Goal: Information Seeking & Learning: Learn about a topic

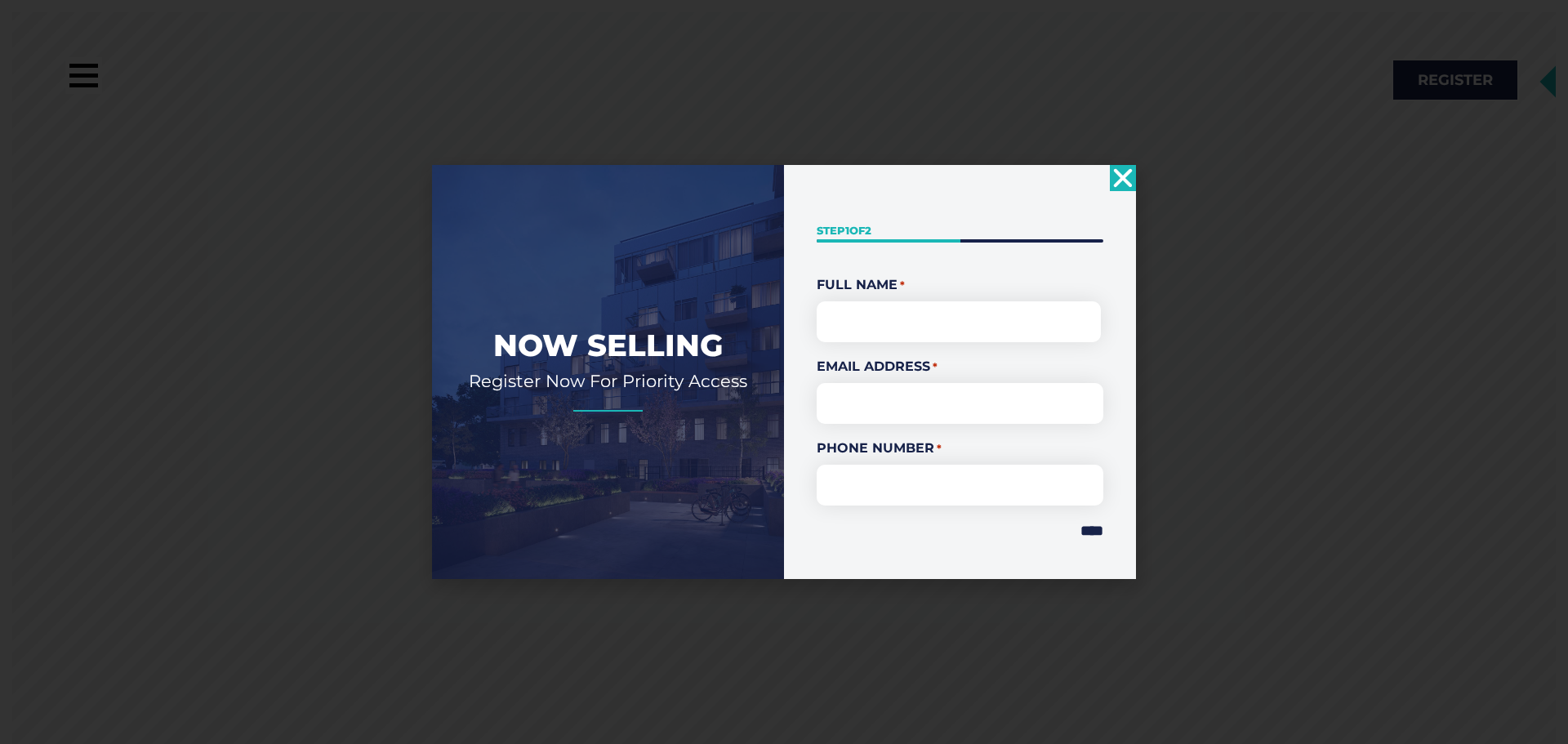
click at [1120, 178] on use "Close" at bounding box center [1123, 177] width 19 height 19
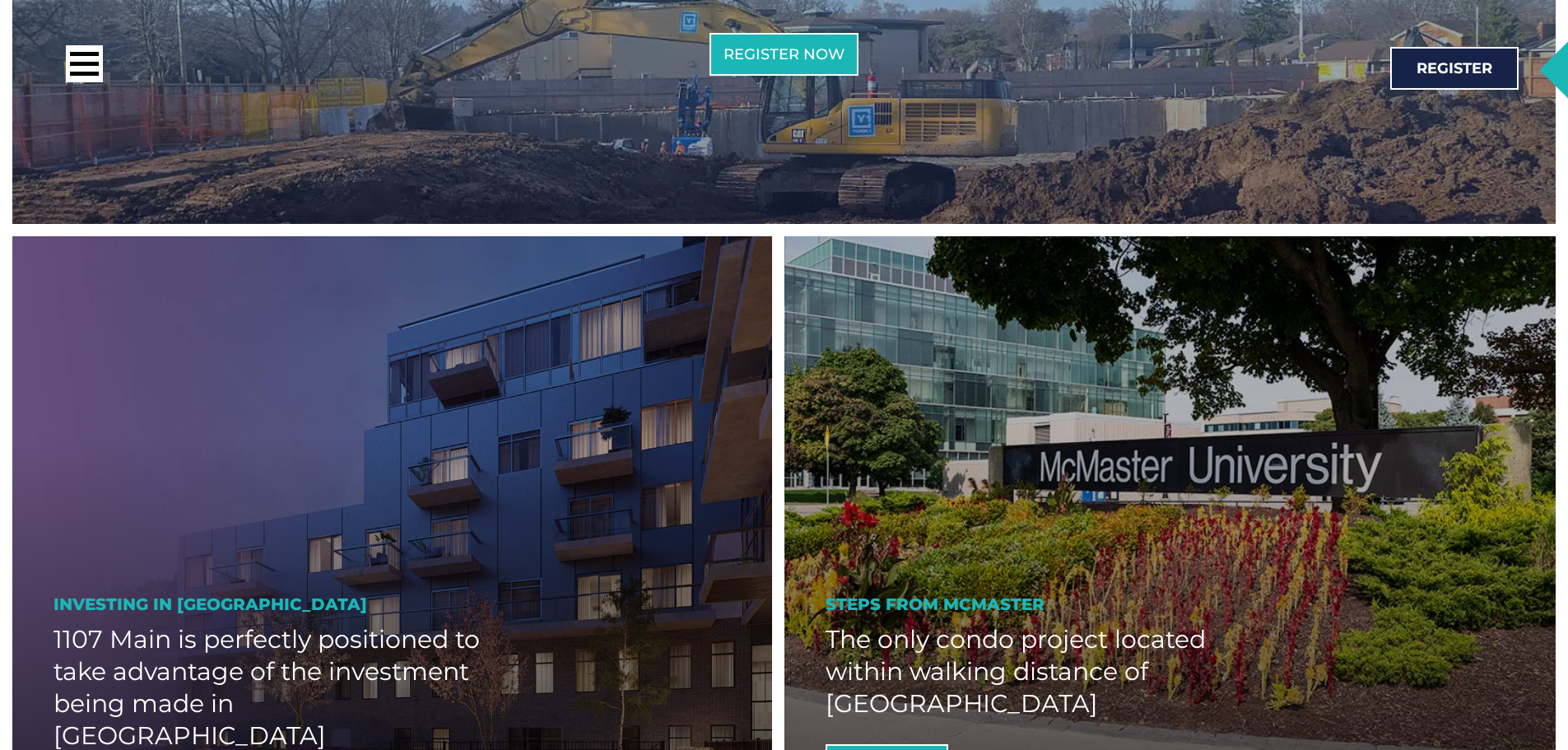
scroll to position [1152, 0]
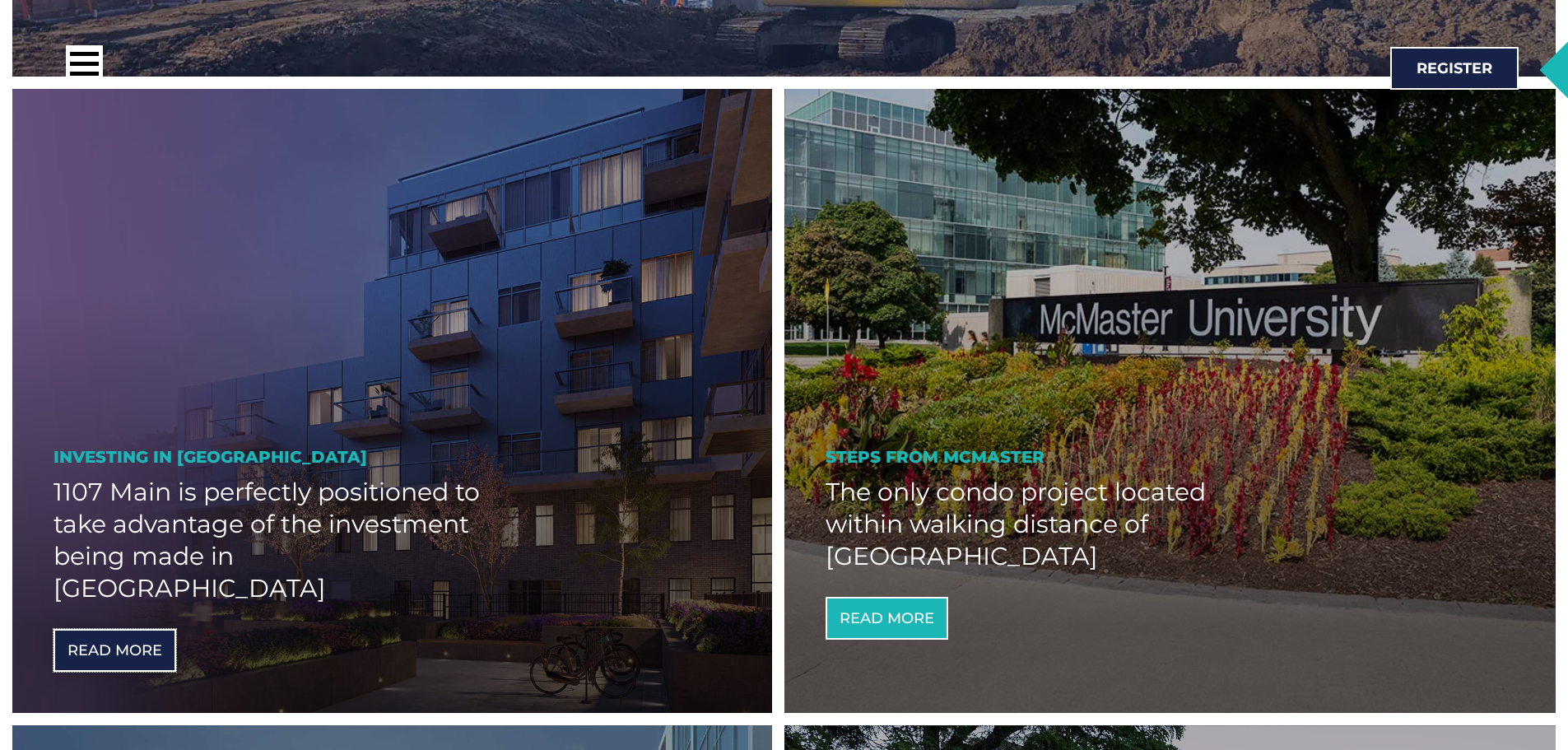
drag, startPoint x: 99, startPoint y: 606, endPoint x: 142, endPoint y: 588, distance: 46.6
click at [99, 629] on link "Read More" at bounding box center [114, 650] width 123 height 43
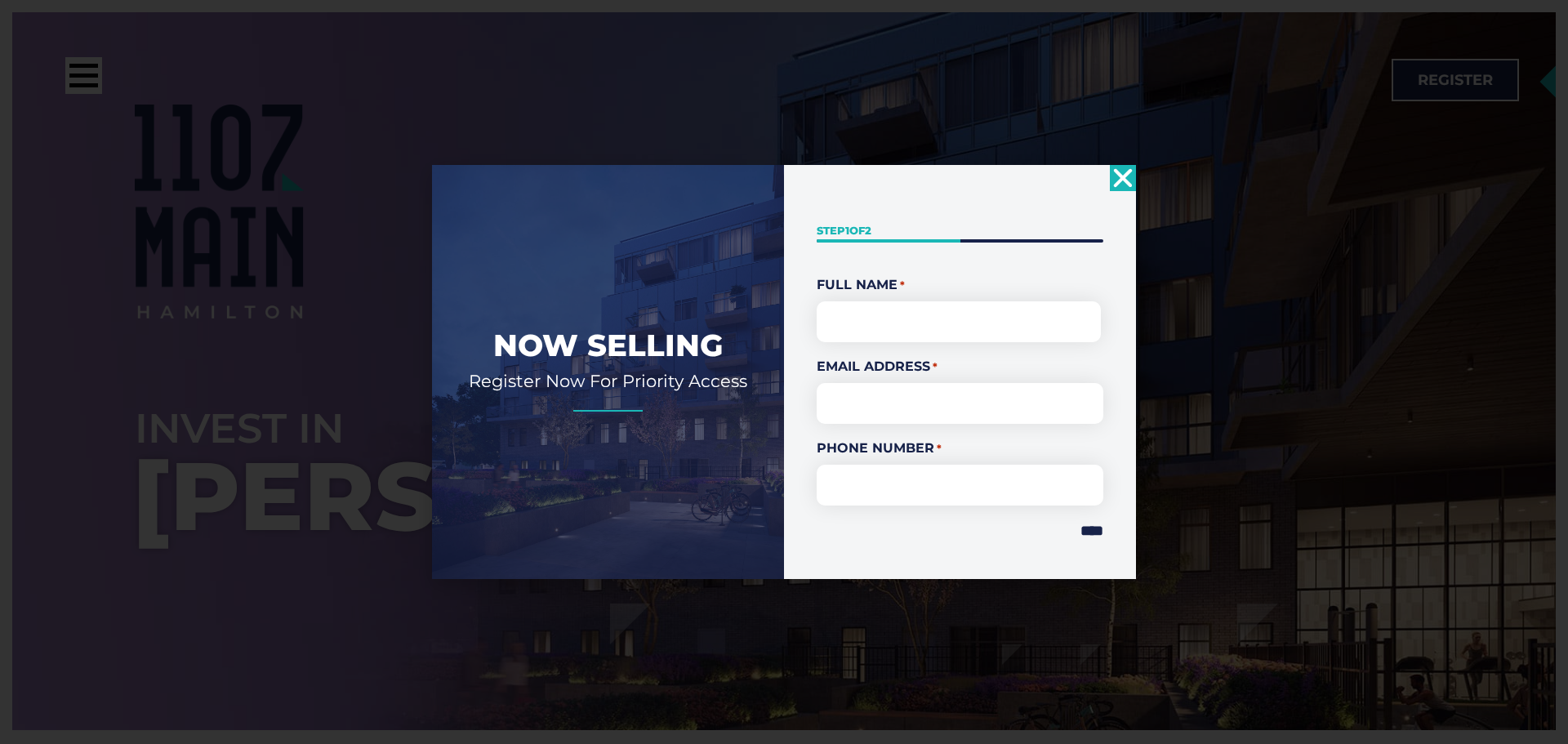
click at [1117, 177] on icon "Close" at bounding box center [1122, 178] width 26 height 26
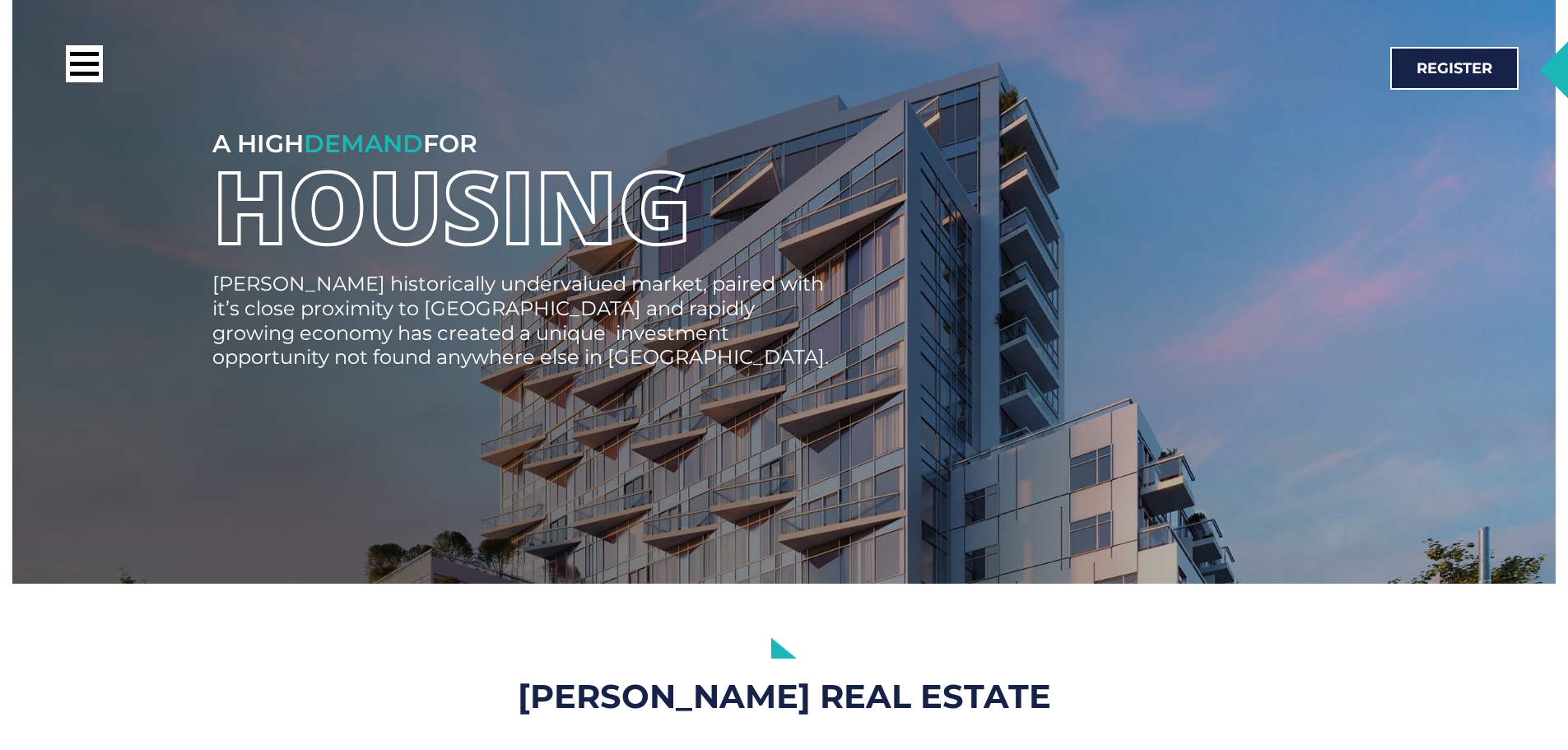
scroll to position [10947, 0]
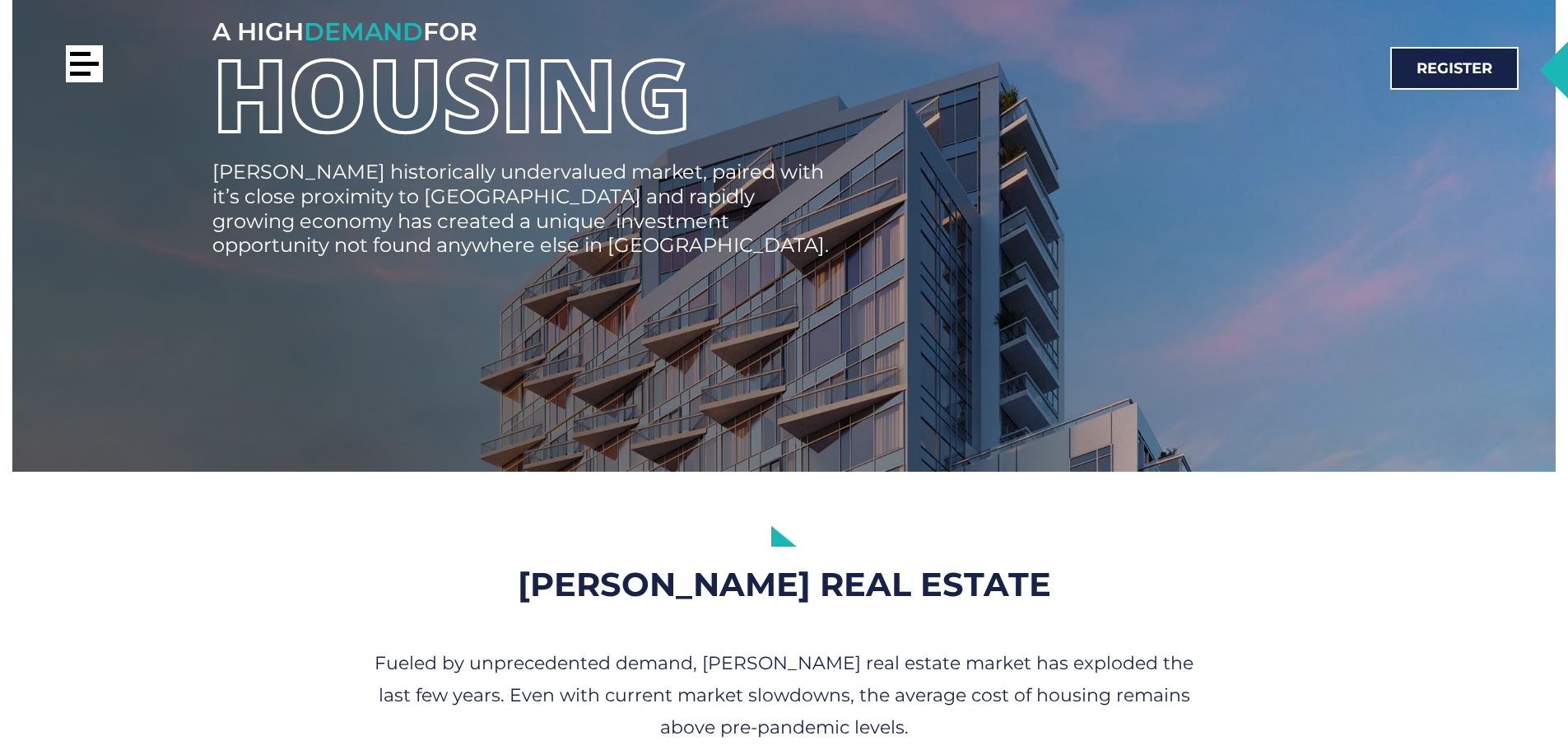
click at [93, 62] on div at bounding box center [83, 63] width 28 height 4
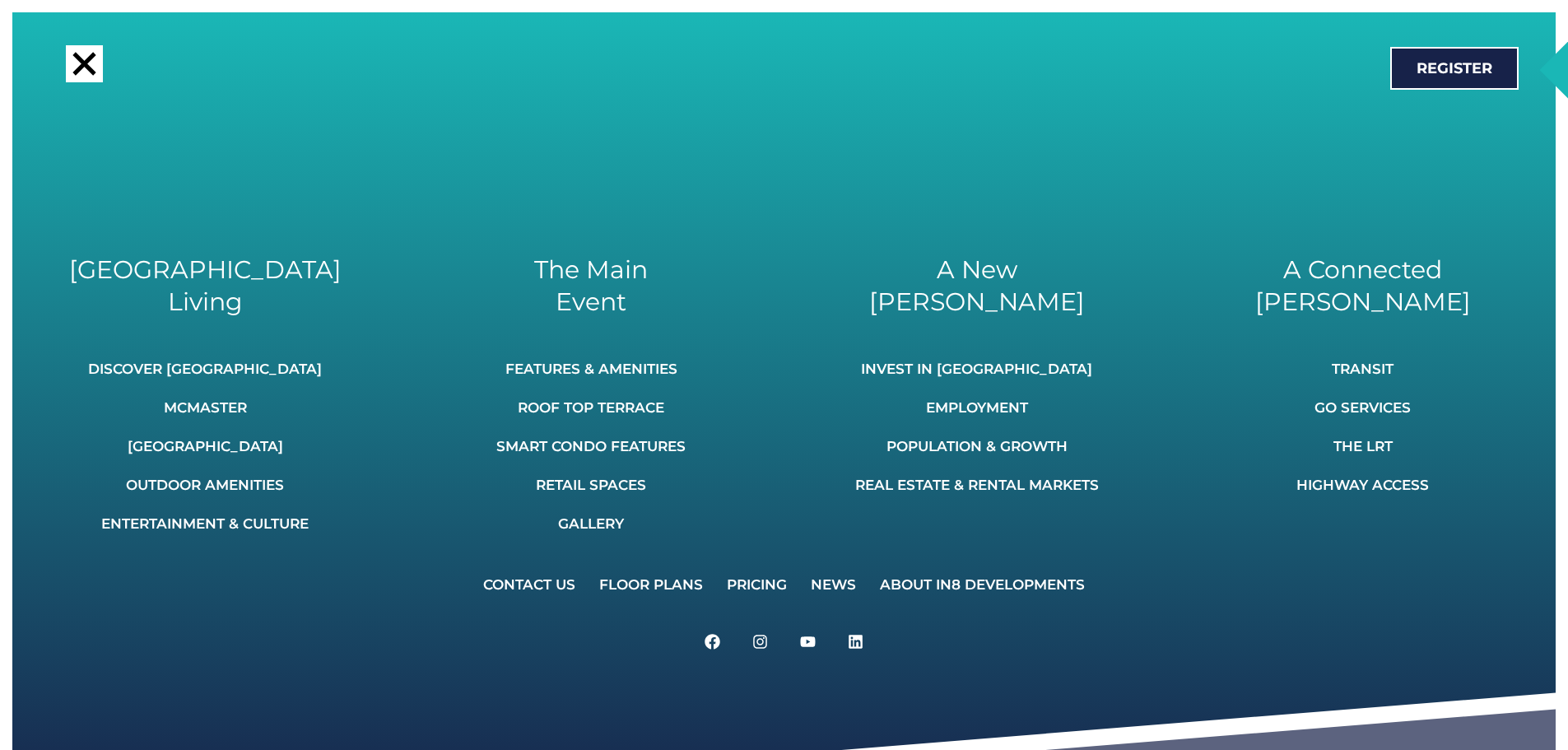
click at [87, 72] on div at bounding box center [84, 63] width 37 height 37
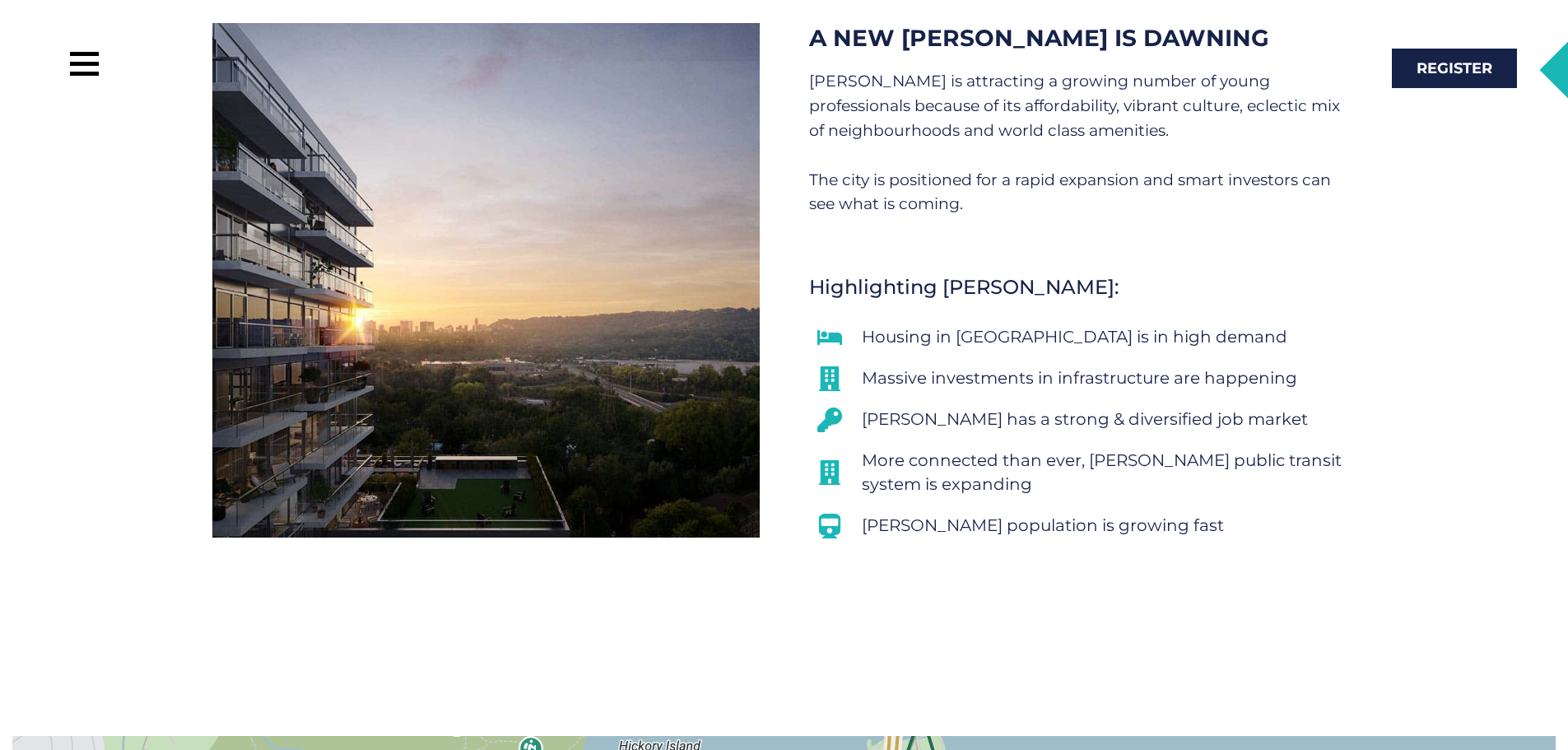
scroll to position [0, 0]
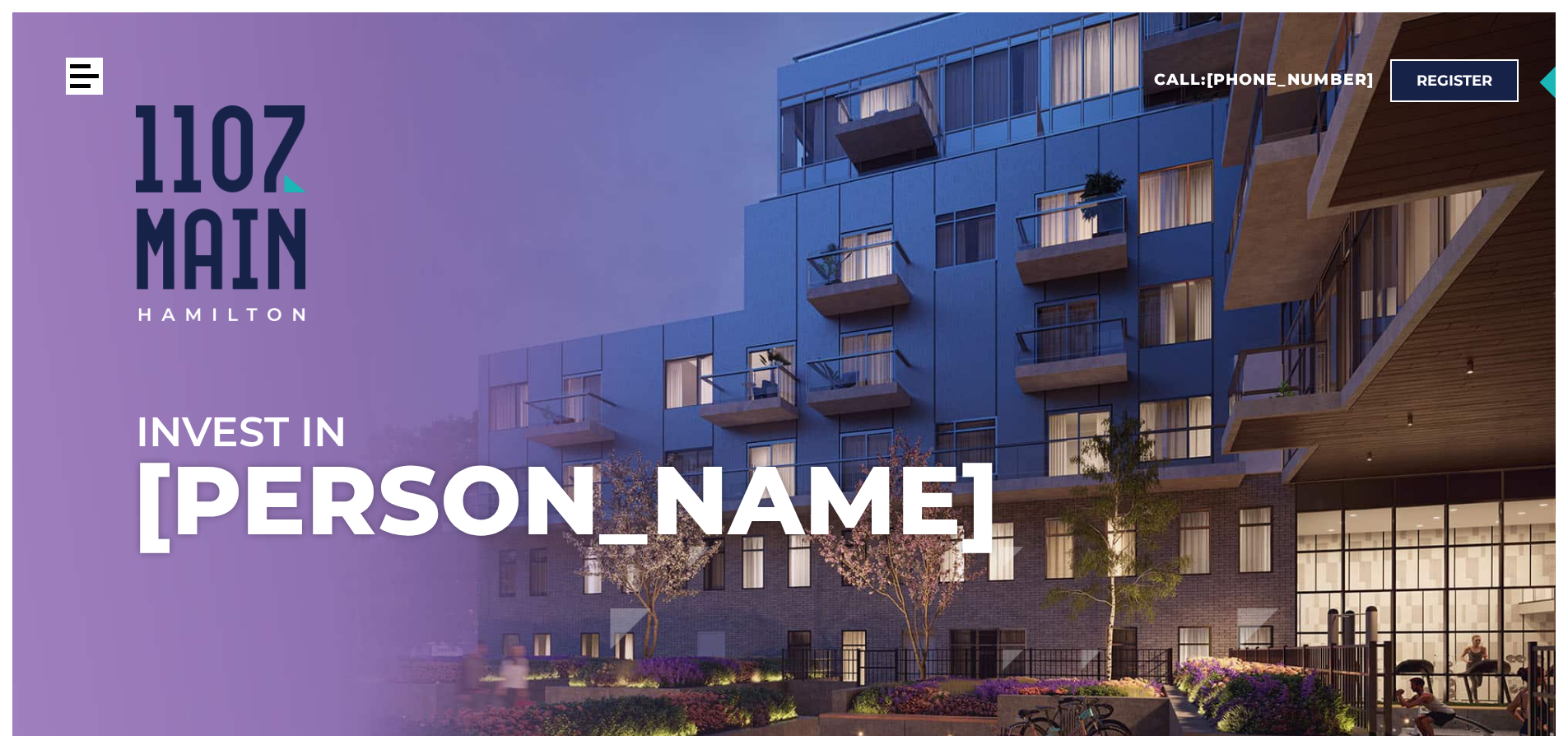
click at [82, 81] on div at bounding box center [84, 76] width 37 height 37
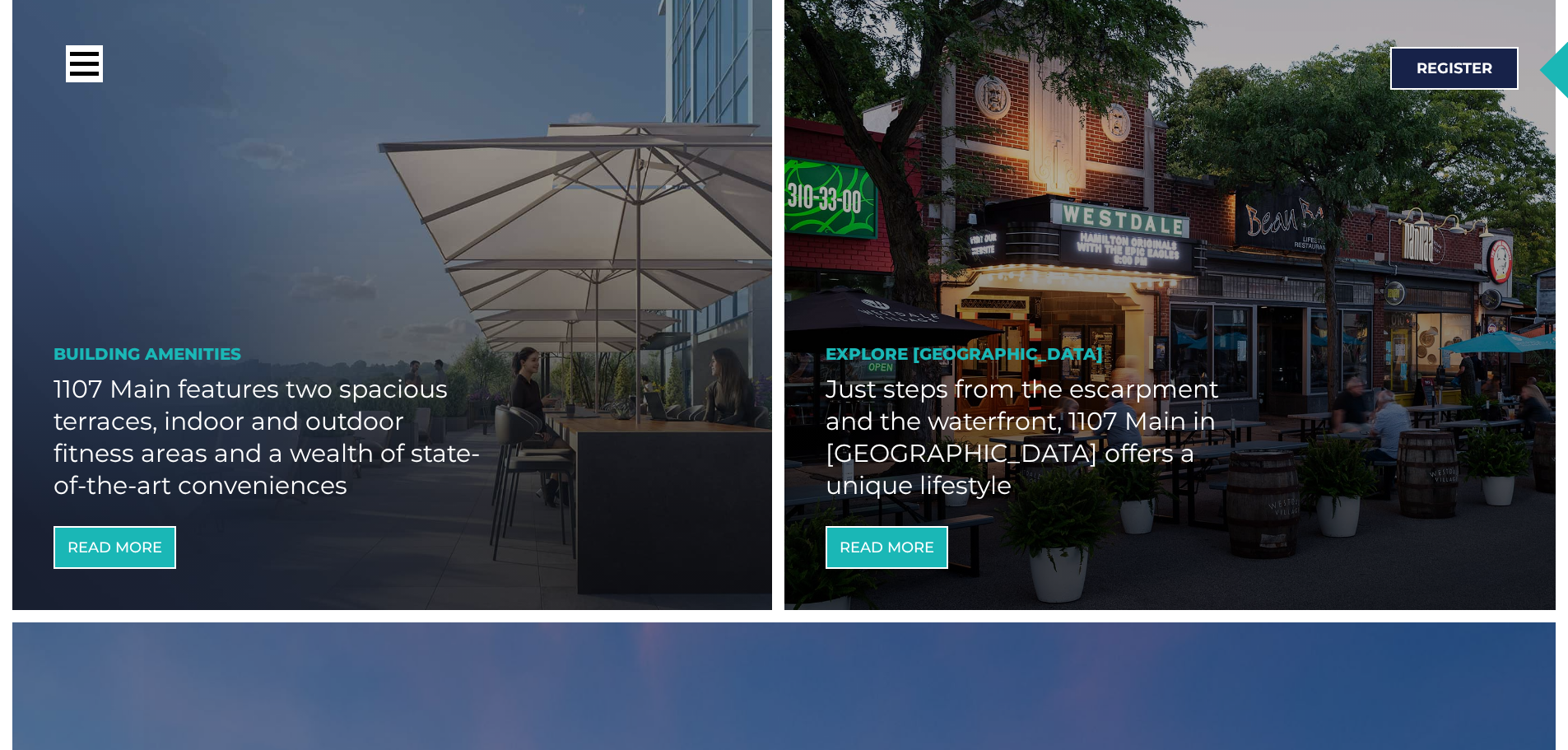
scroll to position [1893, 0]
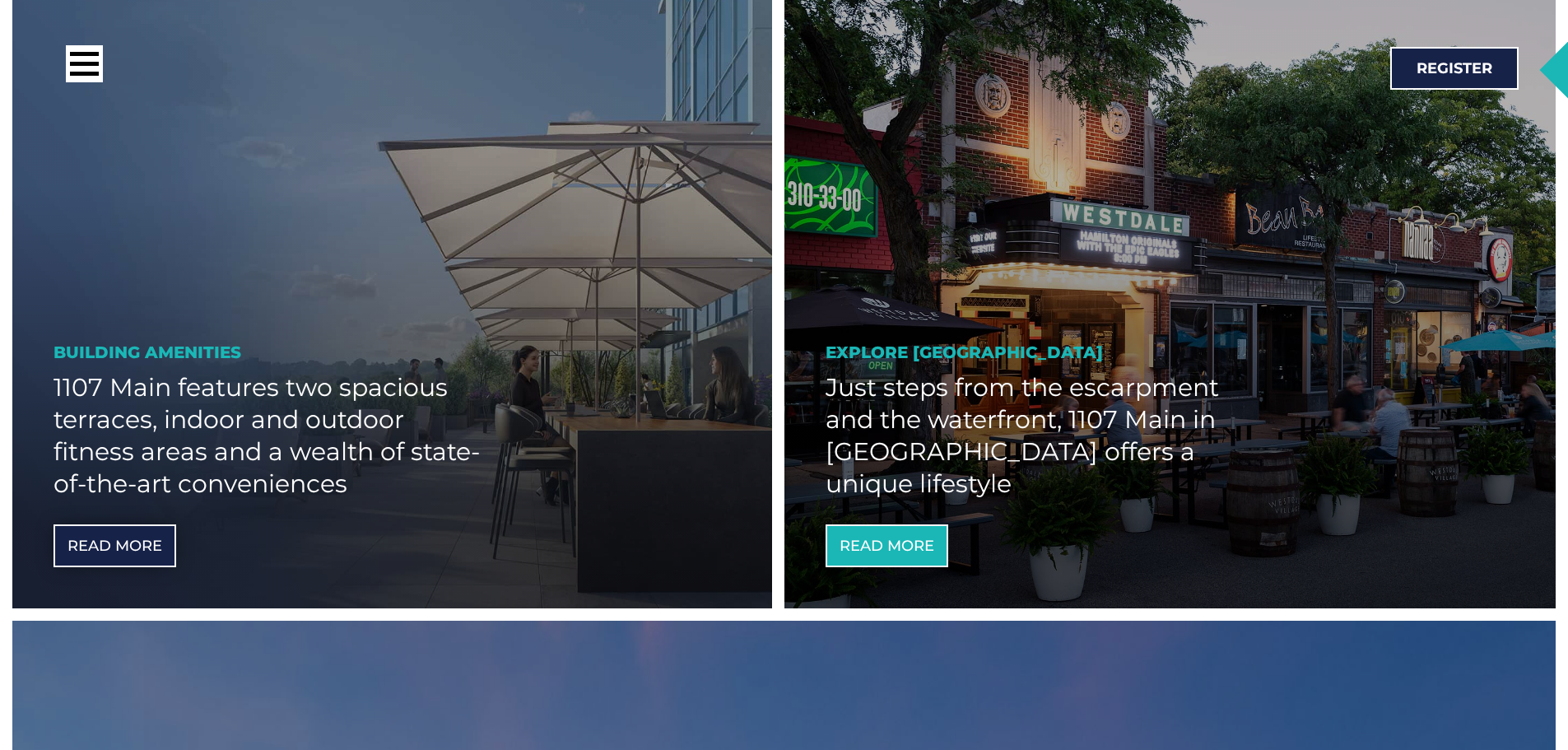
click at [144, 538] on span "Read More" at bounding box center [114, 546] width 94 height 15
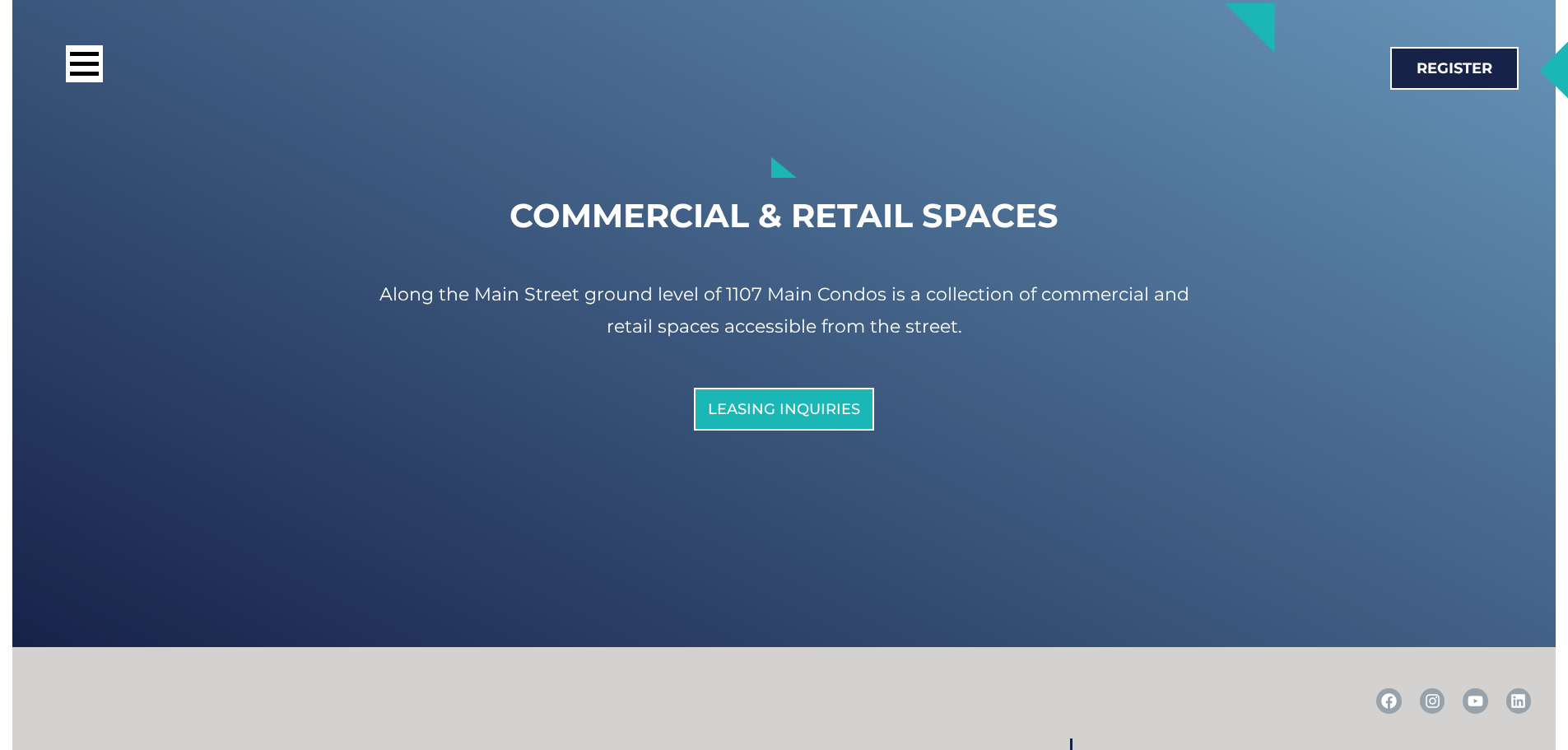
scroll to position [9514, 0]
